Goal: Task Accomplishment & Management: Manage account settings

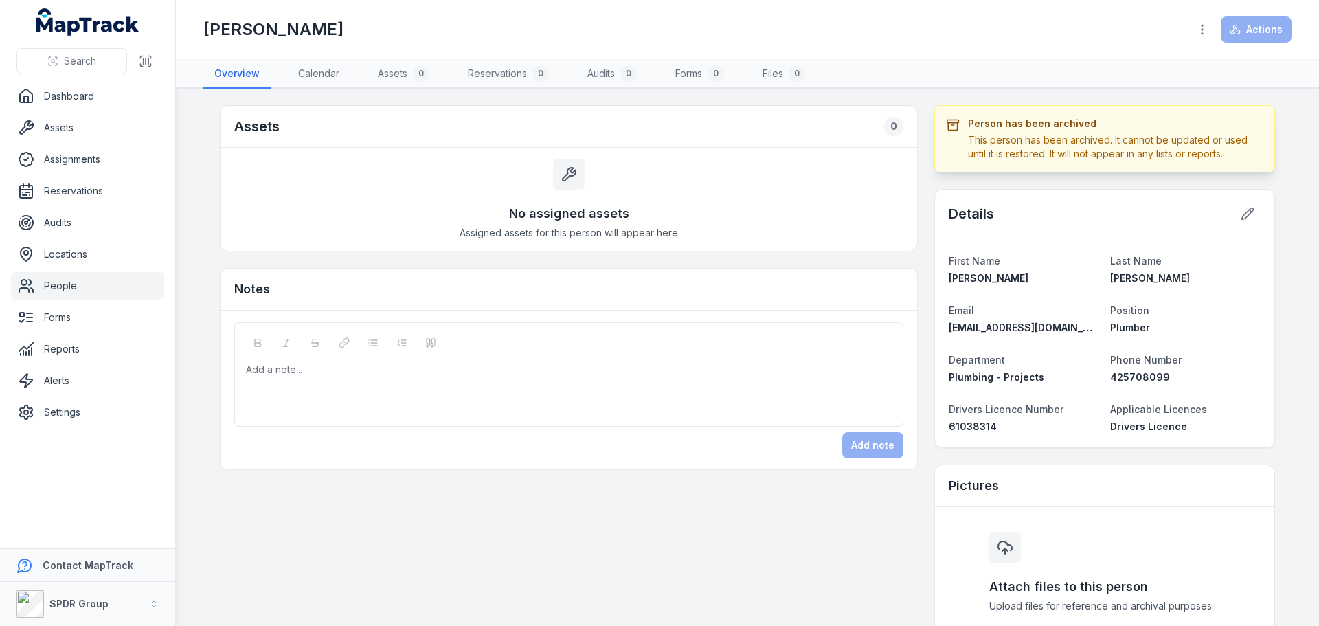
click at [45, 282] on link "People" at bounding box center [87, 285] width 153 height 27
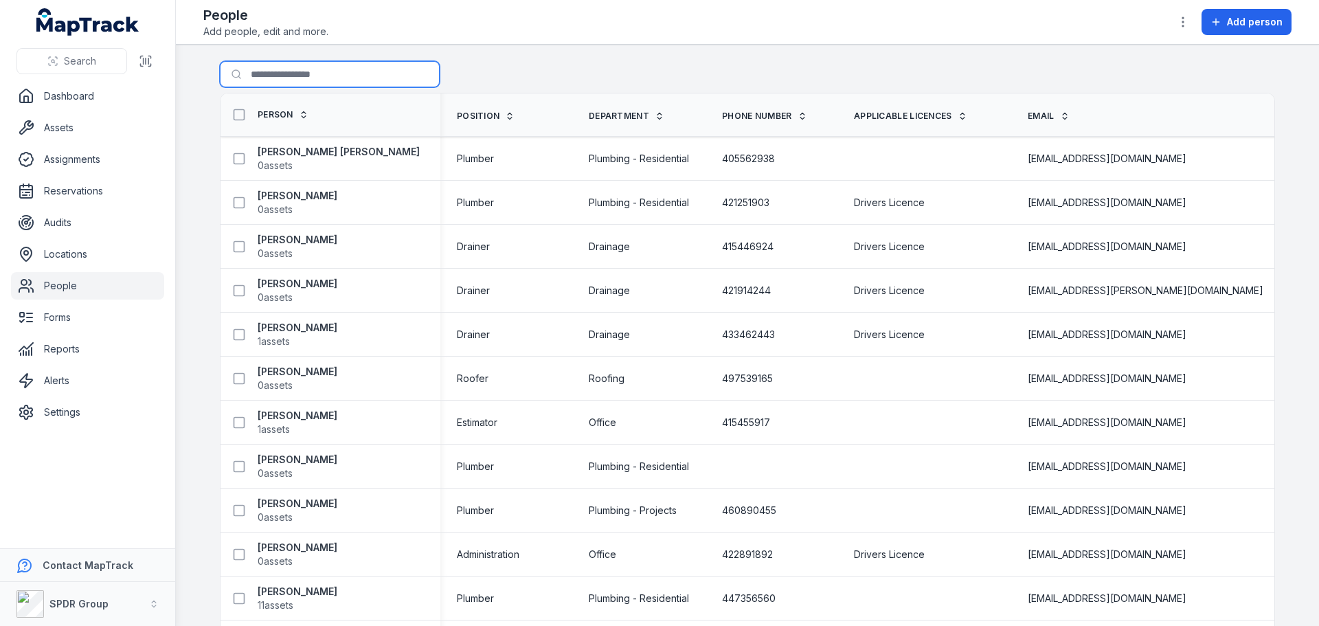
click at [306, 79] on input "Search for people" at bounding box center [330, 74] width 220 height 26
type input "******"
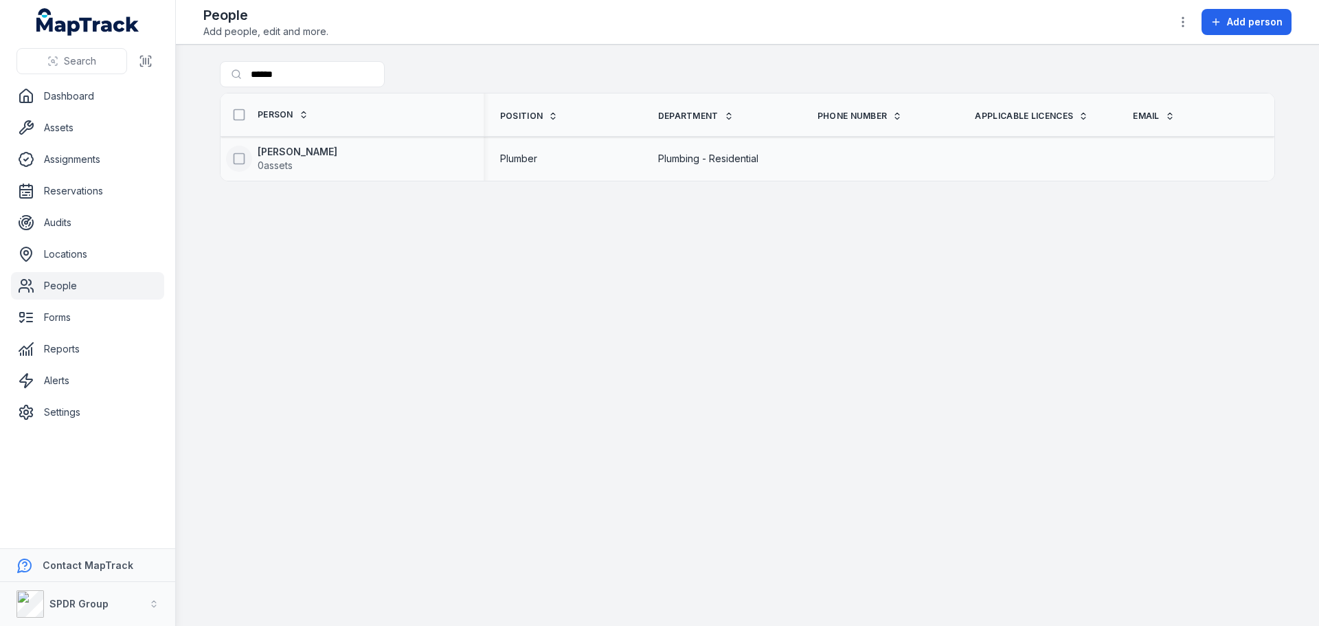
click at [241, 160] on icon at bounding box center [239, 159] width 14 height 14
click at [1178, 25] on icon "button" at bounding box center [1183, 22] width 14 height 14
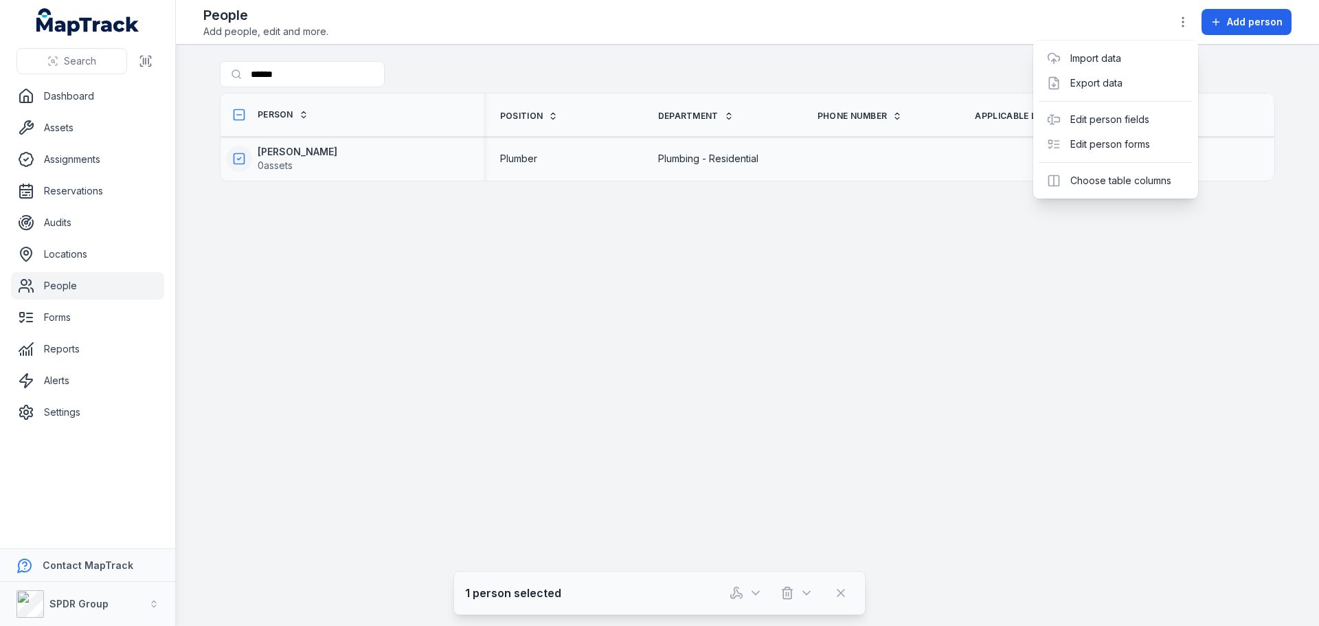
click at [500, 262] on div "Toggle Navigation People Add people, edit and more. Add person Search for peopl…" at bounding box center [747, 313] width 1143 height 626
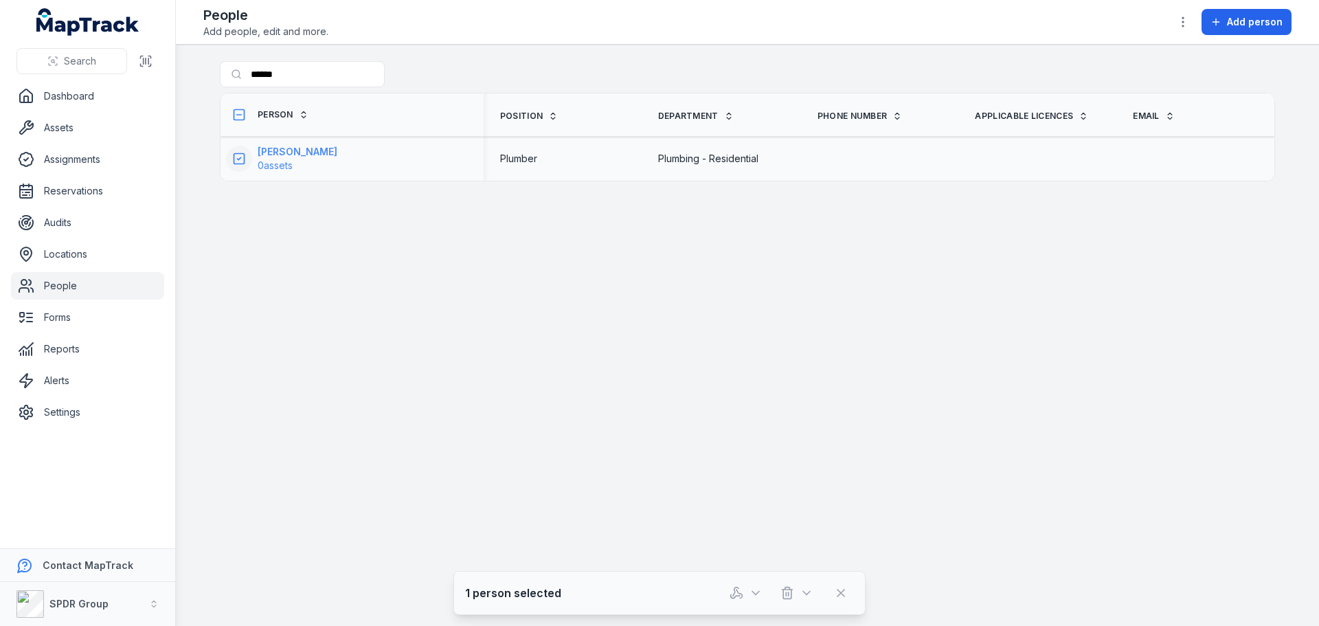
click at [288, 153] on strong "[PERSON_NAME]" at bounding box center [298, 152] width 80 height 14
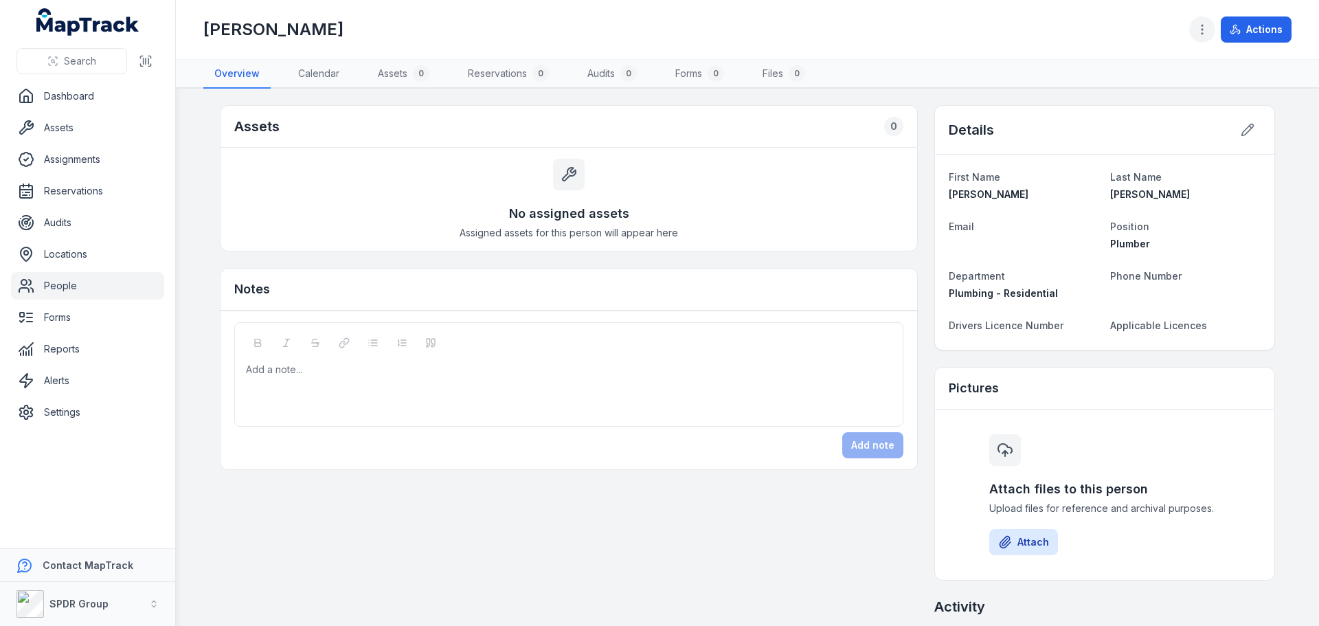
click at [1200, 28] on icon "button" at bounding box center [1202, 30] width 14 height 14
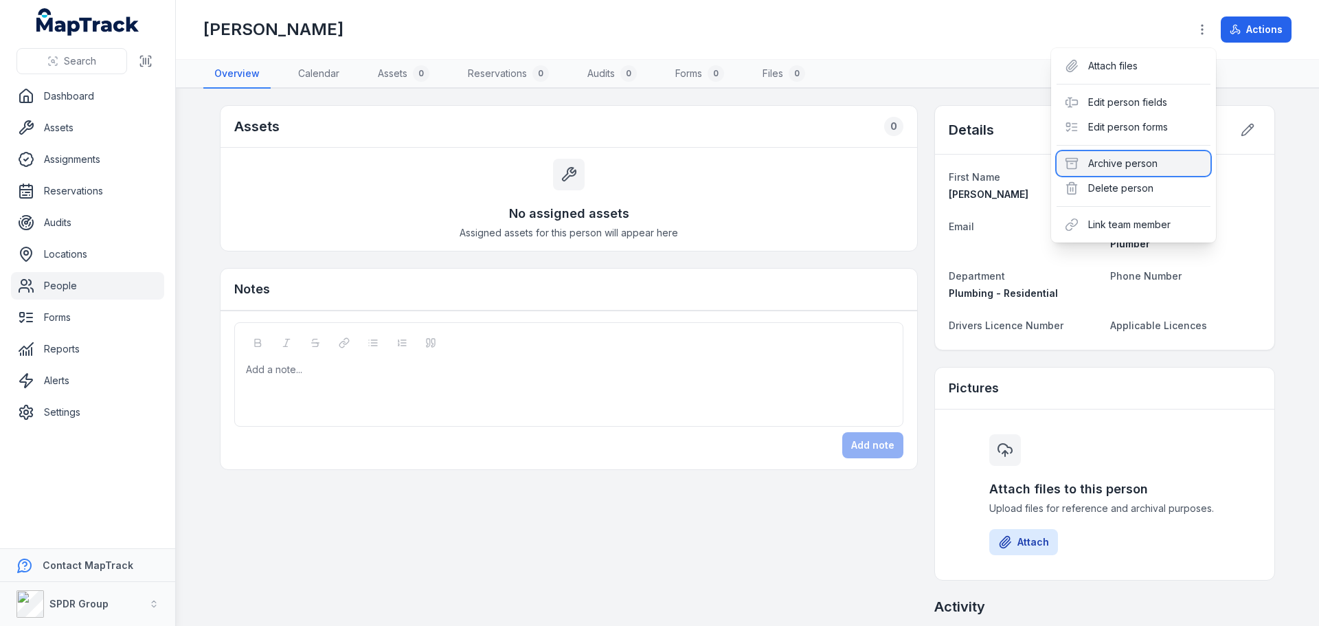
click at [1117, 158] on div "Archive person" at bounding box center [1133, 163] width 154 height 25
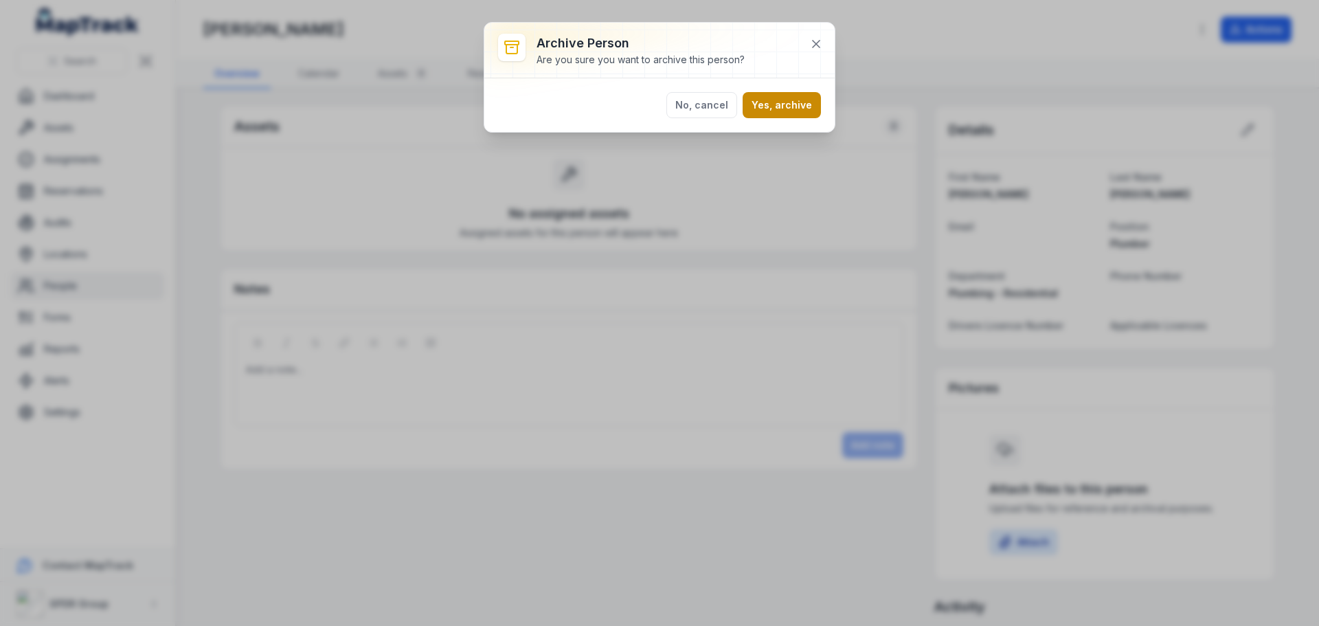
click at [778, 109] on button "Yes, archive" at bounding box center [781, 105] width 78 height 26
